Goal: Find specific page/section: Find specific page/section

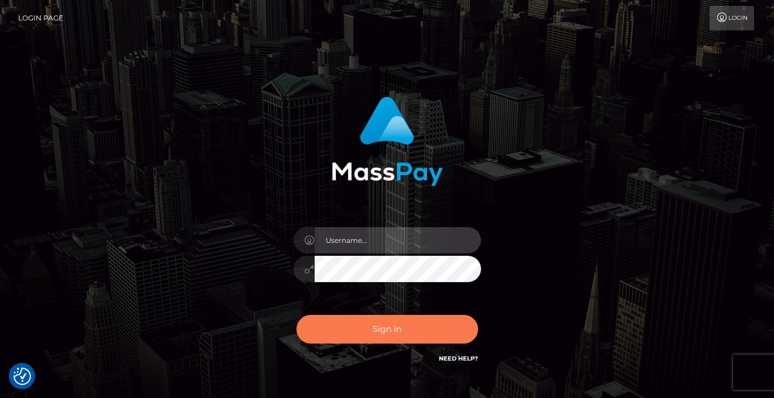
type input "vlad"
click at [359, 343] on button "Sign in" at bounding box center [387, 329] width 182 height 29
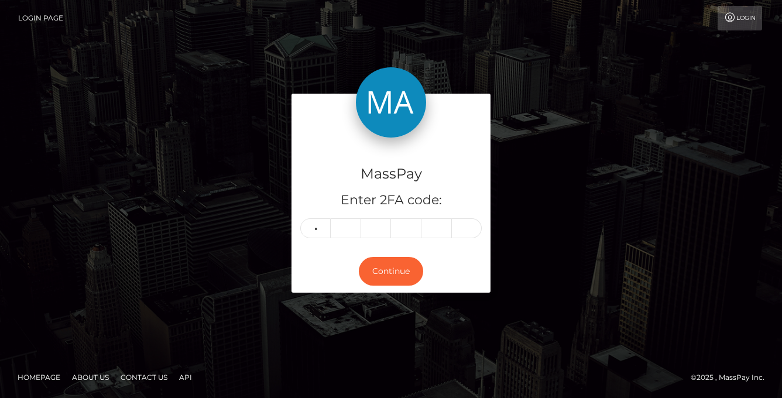
type input "2"
type input "9"
type input "2"
type input "4"
type input "1"
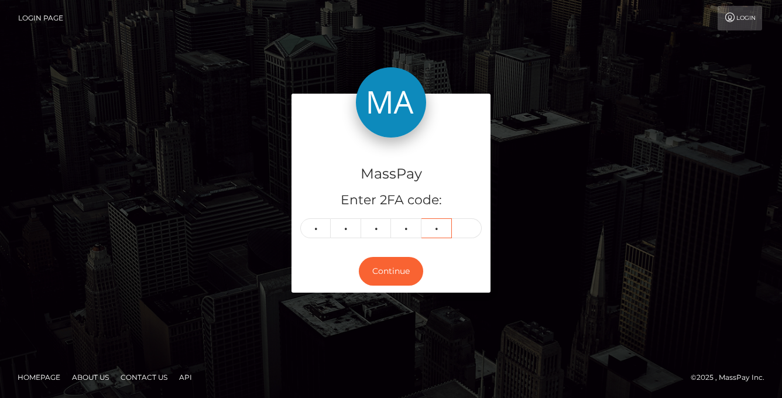
type input "1"
type input "3"
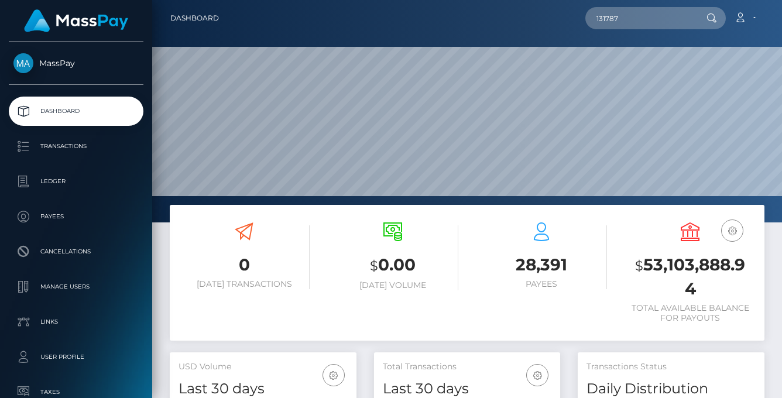
scroll to position [208, 186]
drag, startPoint x: 652, startPoint y: 22, endPoint x: 538, endPoint y: 18, distance: 114.3
click at [538, 18] on div "131787 Loading... Loading... Account Edit Profile Logout" at bounding box center [496, 18] width 536 height 25
paste input "a1208278-957f-11f0-bd85-0694aced620b"
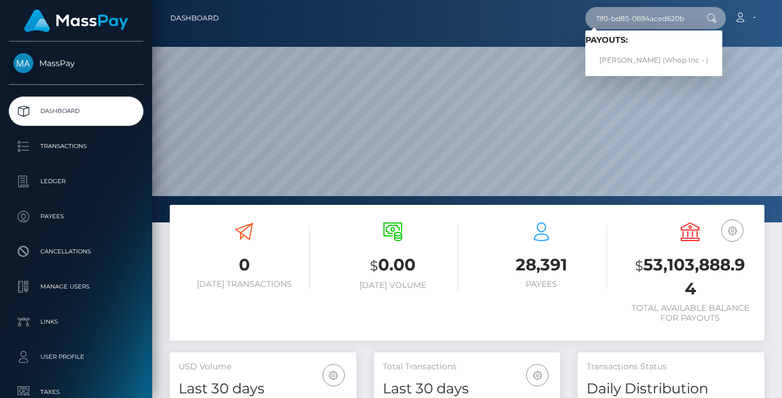
type input "a1208278-957f-11f0-bd85-0694aced620b"
drag, startPoint x: 655, startPoint y: 54, endPoint x: 654, endPoint y: 63, distance: 9.4
click at [654, 63] on link "JUNHOE KIM (Whop Inc - )" at bounding box center [654, 61] width 137 height 22
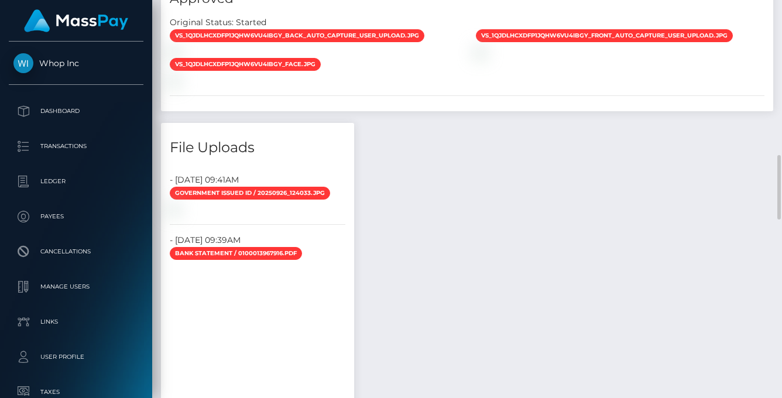
scroll to position [819, 0]
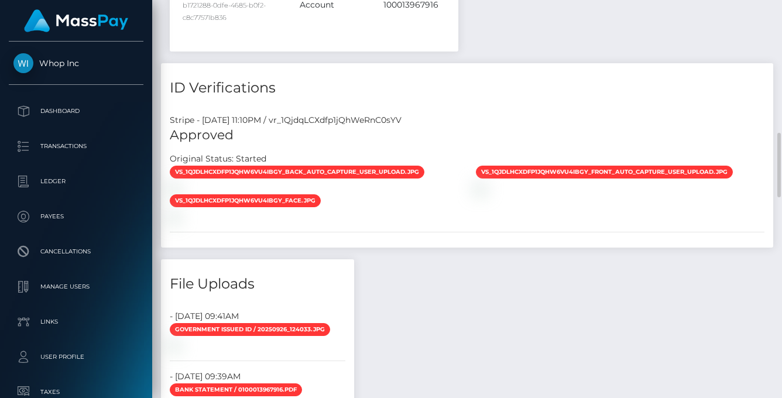
click at [250, 194] on div "vs_1QjdlhCXdfp1jQhW6Vu4IBGY_back_auto_capture_user_upload.jpg" at bounding box center [314, 179] width 306 height 29
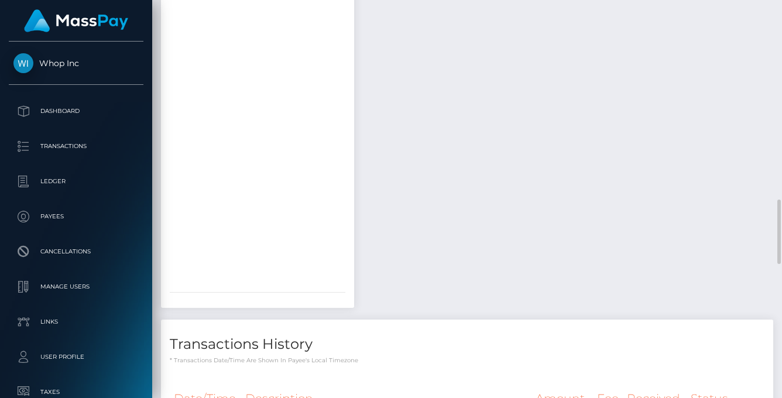
scroll to position [955, 0]
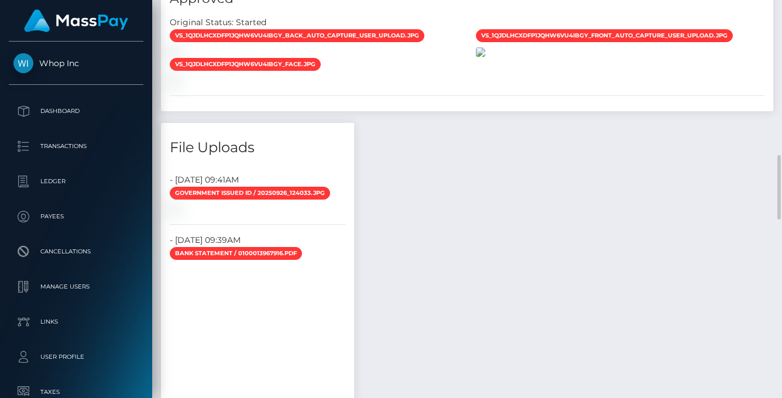
click at [485, 57] on img at bounding box center [480, 51] width 9 height 9
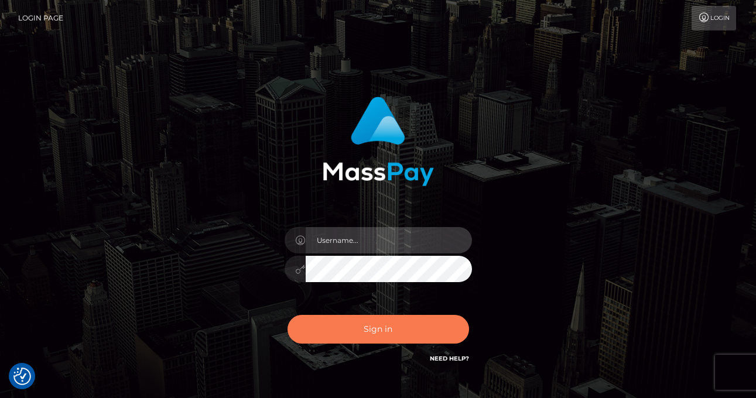
type input "[PERSON_NAME]"
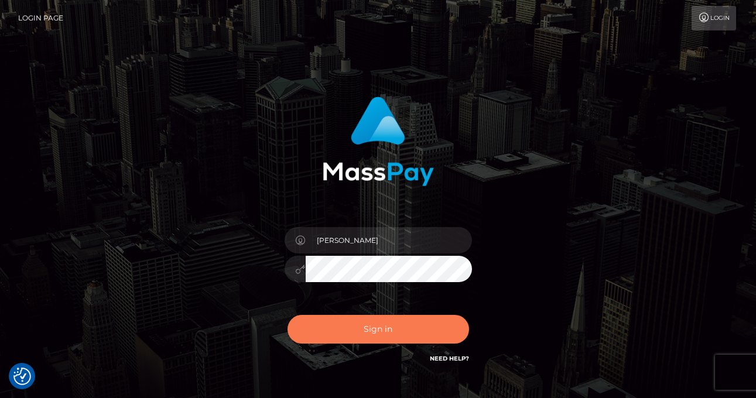
click at [343, 322] on button "Sign in" at bounding box center [379, 329] width 182 height 29
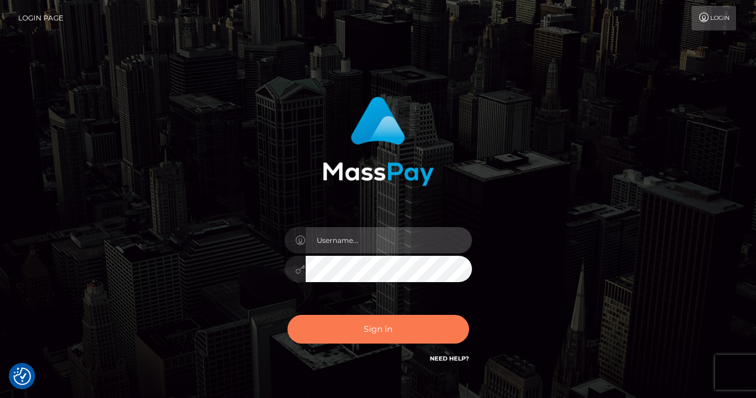
type input "vlad"
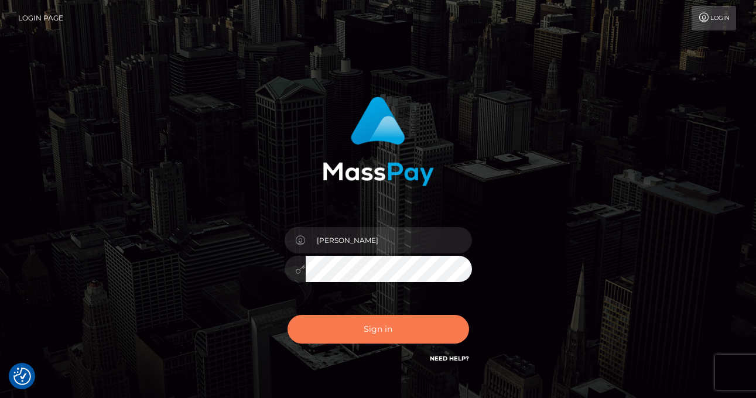
click at [368, 326] on button "Sign in" at bounding box center [379, 329] width 182 height 29
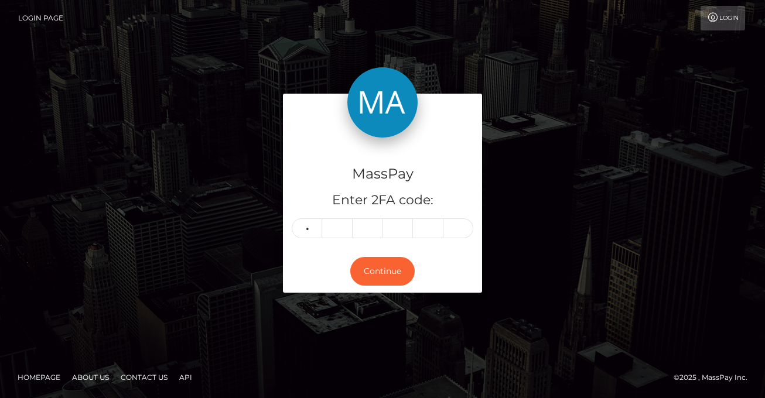
type input "4"
type input "8"
type input "3"
type input "0"
type input "8"
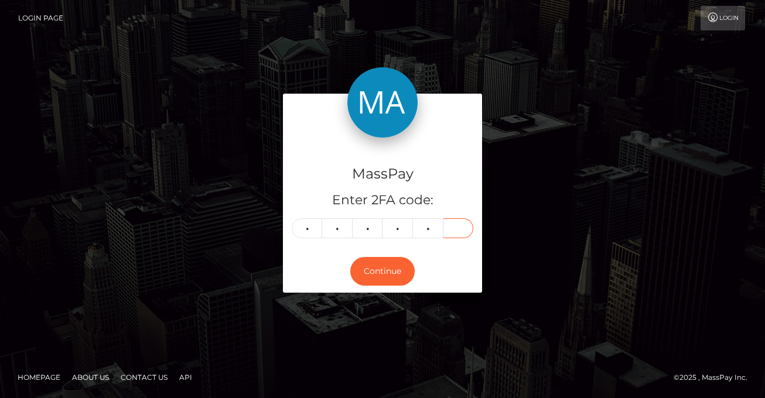
type input "3"
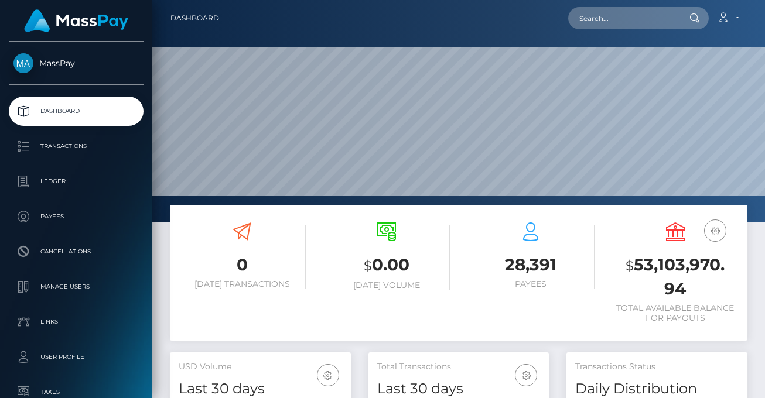
scroll to position [208, 180]
click at [614, 12] on input "text" at bounding box center [623, 18] width 110 height 22
paste input "a1208278-957f-11f0-bd85-0694aced620b"
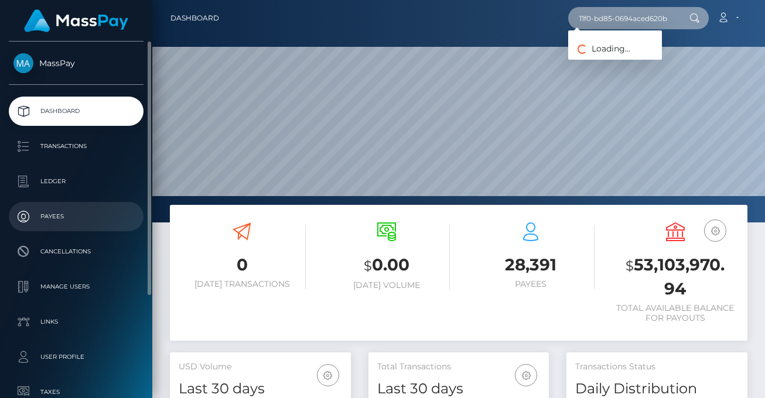
type input "a1208278-957f-11f0-bd85-0694aced620b"
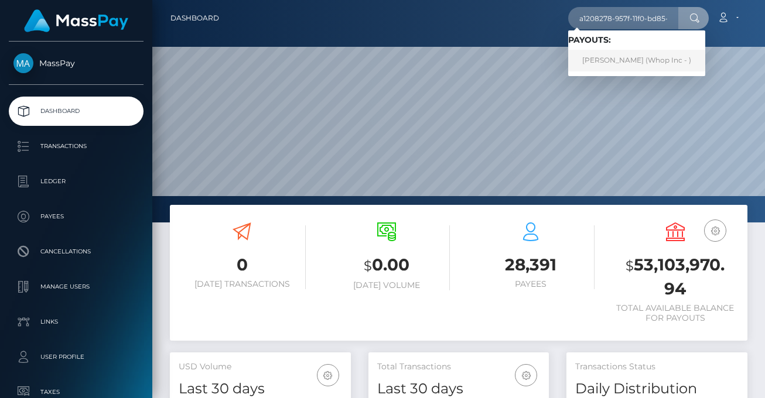
click at [649, 67] on link "JUNHOE KIM (Whop Inc - )" at bounding box center [636, 61] width 137 height 22
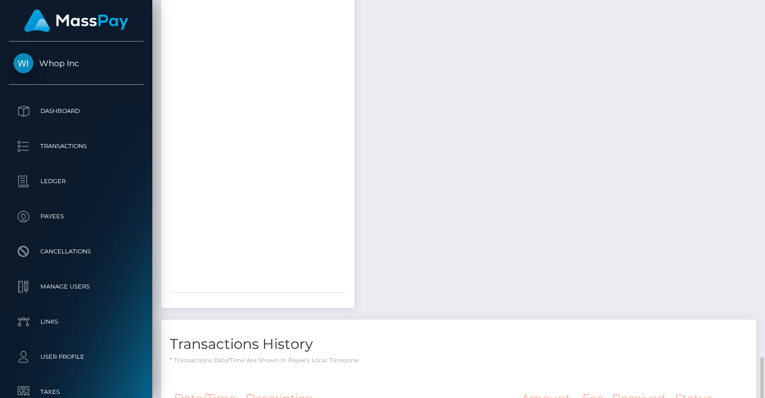
scroll to position [1364, 0]
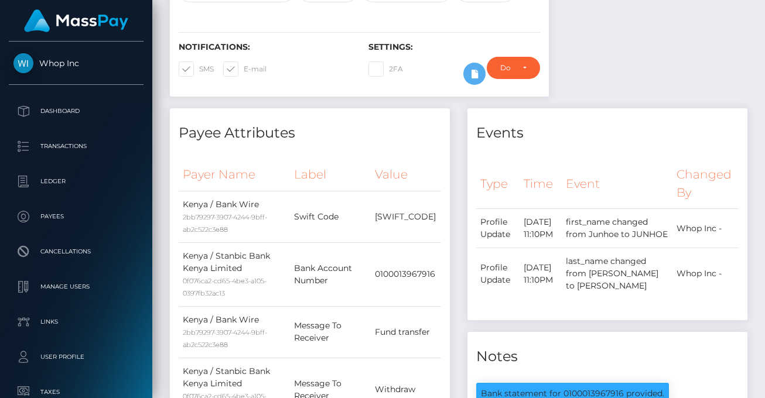
scroll to position [0, 0]
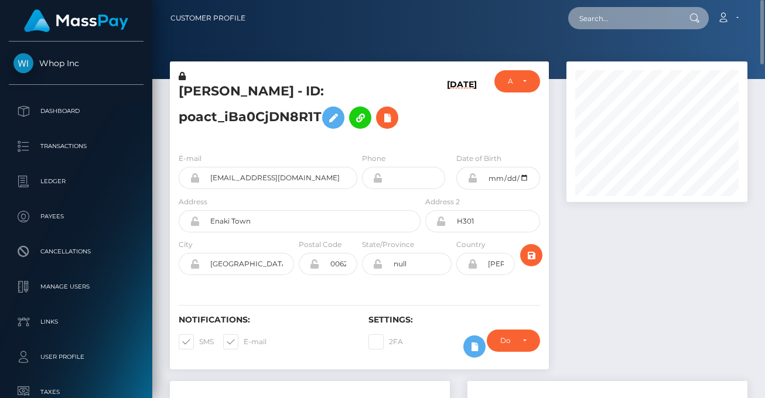
click at [617, 28] on input "text" at bounding box center [623, 18] width 110 height 22
paste input "9d12b363-9aa3-11f0-bd85-0694aced620b"
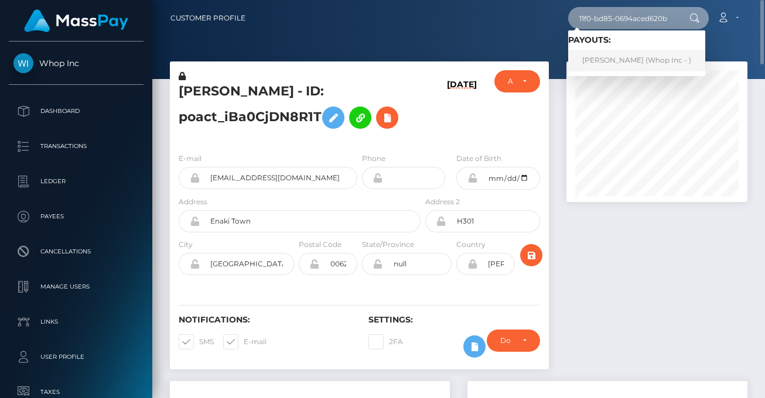
type input "9d12b363-9aa3-11f0-bd85-0694aced620b"
click at [615, 64] on link "MAREO-JOHN NEL (Whop Inc - )" at bounding box center [636, 61] width 137 height 22
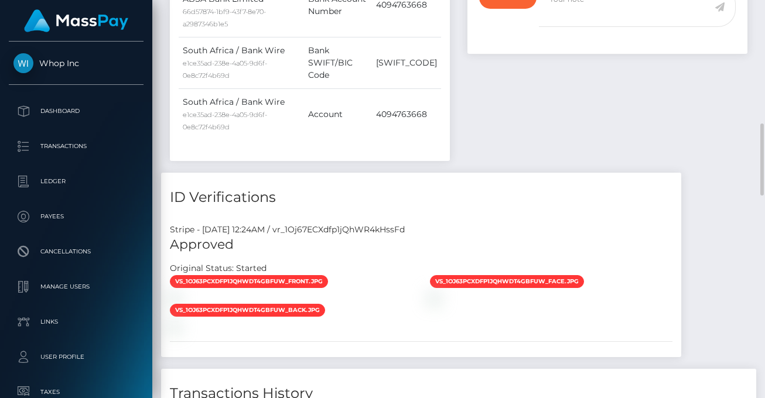
scroll to position [819, 0]
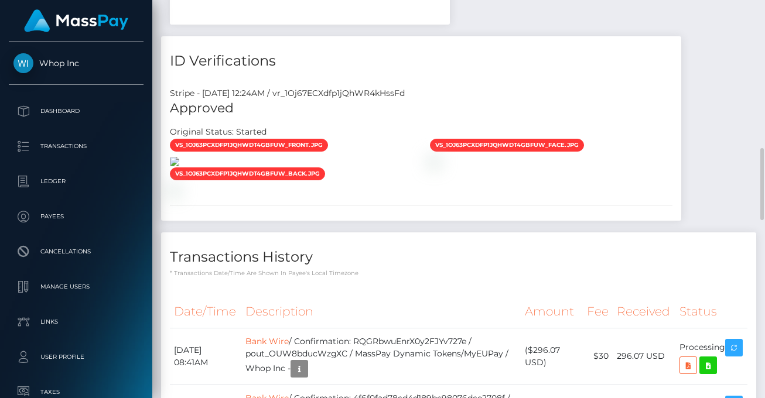
click at [179, 166] on img at bounding box center [174, 161] width 9 height 9
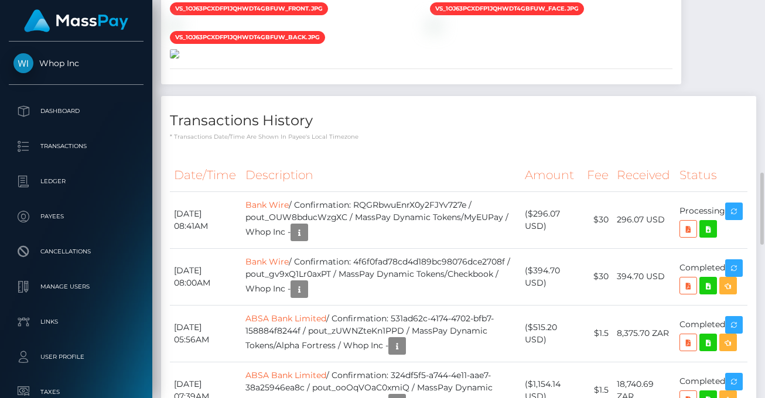
scroll to position [1228, 0]
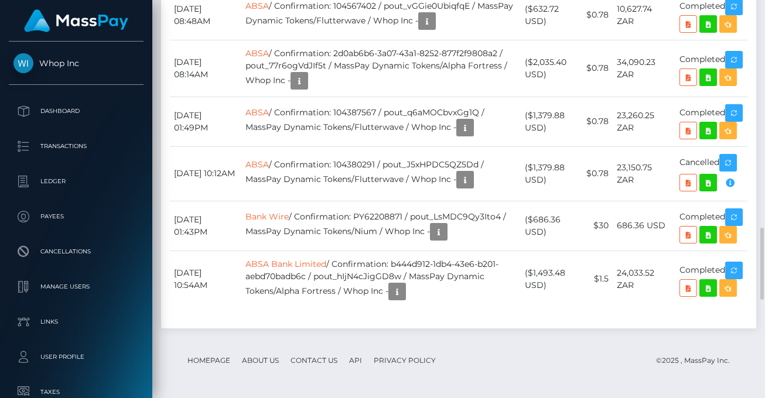
scroll to position [1364, 0]
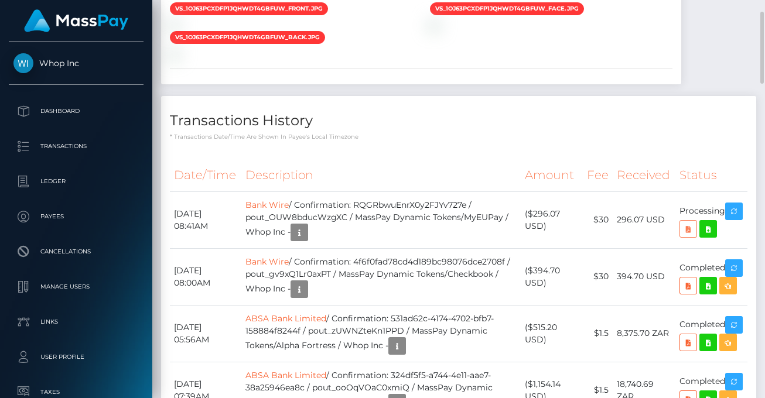
scroll to position [682, 0]
